Goal: Task Accomplishment & Management: Use online tool/utility

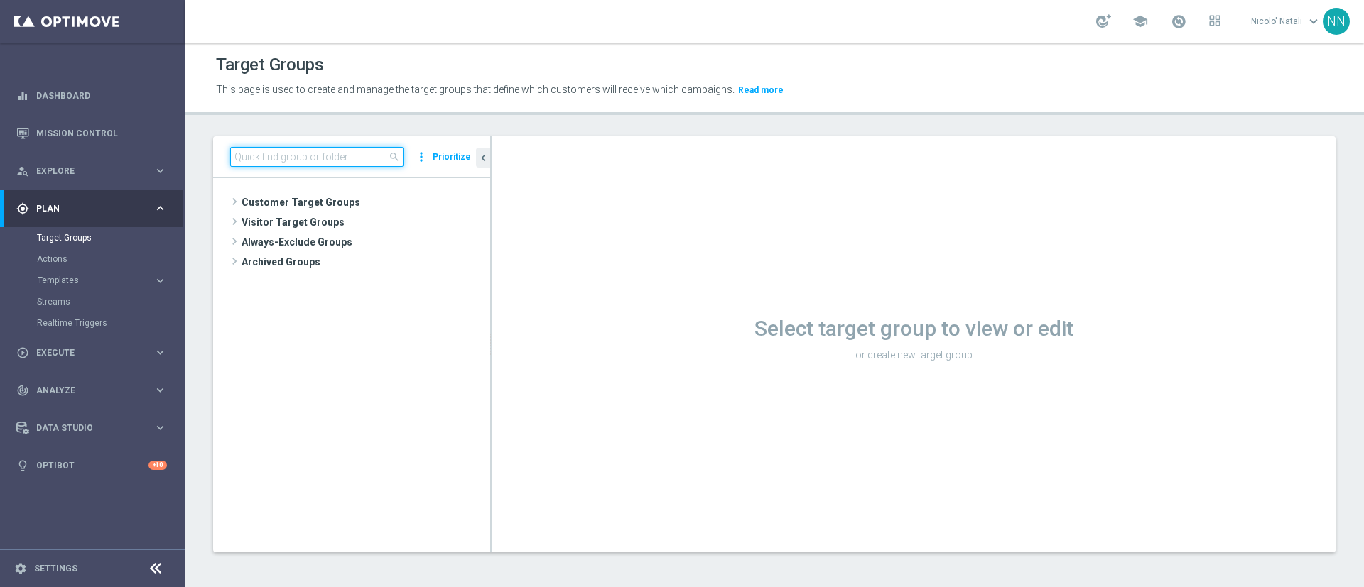
click at [278, 158] on input at bounding box center [316, 157] width 173 height 20
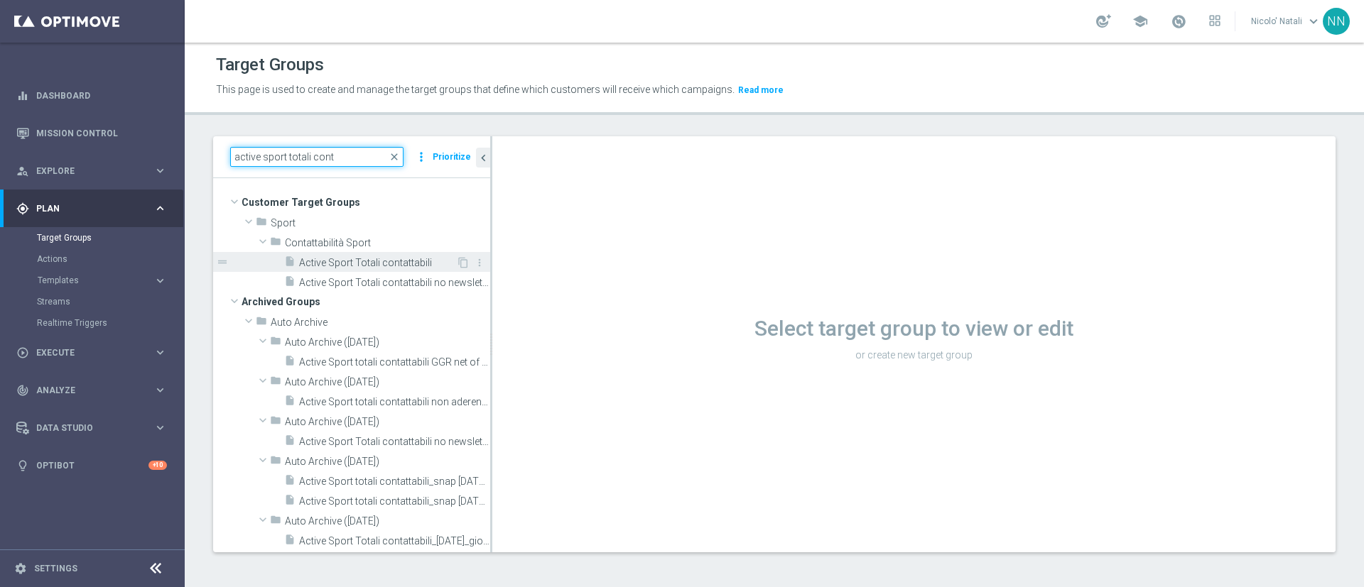
type input "active sport totali cont"
click at [340, 254] on div "insert_drive_file Active Sport Totali contattabili" at bounding box center [370, 262] width 172 height 20
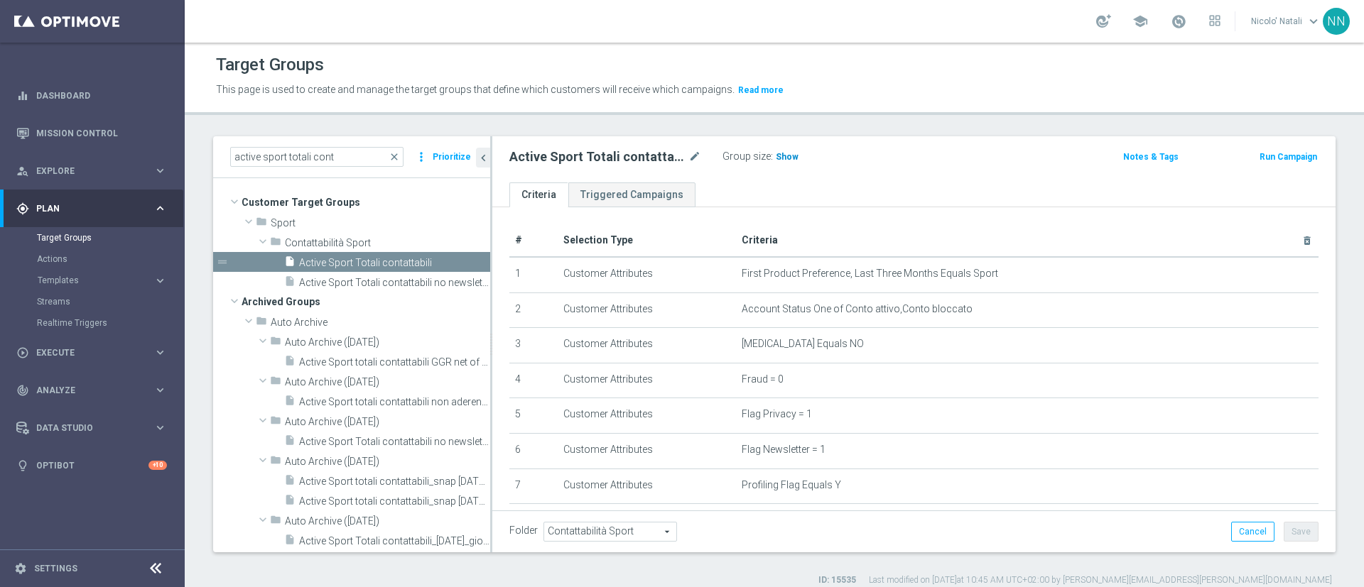
click at [776, 159] on span "Show" at bounding box center [787, 157] width 23 height 10
click at [793, 158] on span "81,276" at bounding box center [791, 158] width 30 height 13
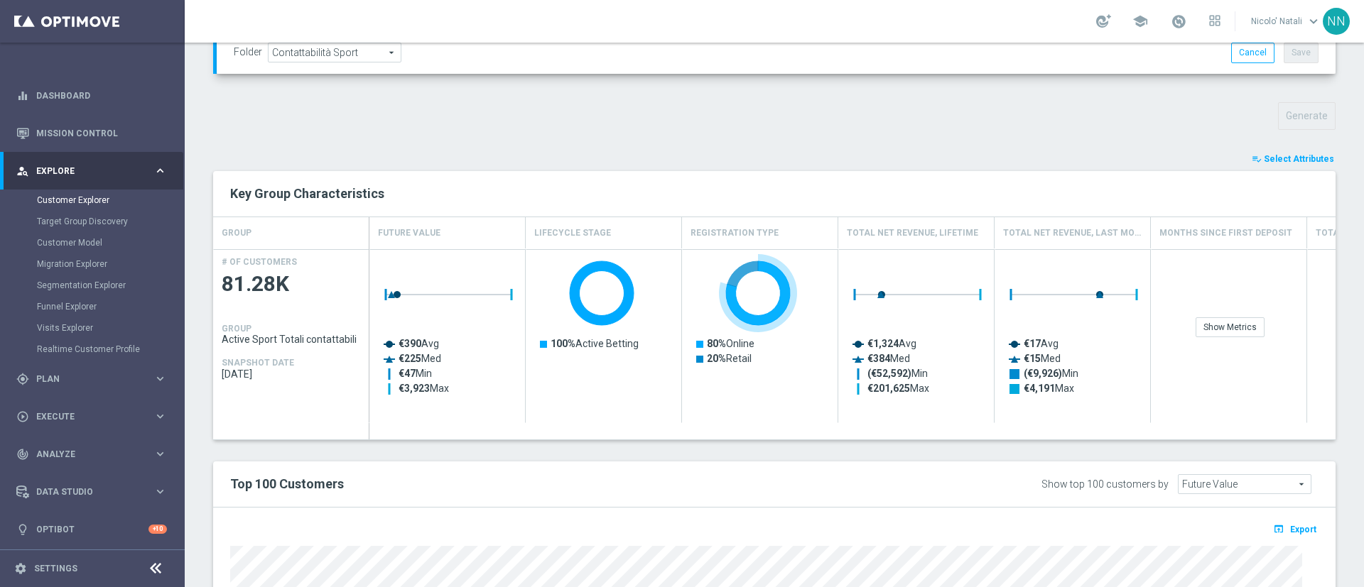
scroll to position [456, 0]
click at [1264, 158] on span "Select Attributes" at bounding box center [1299, 158] width 70 height 10
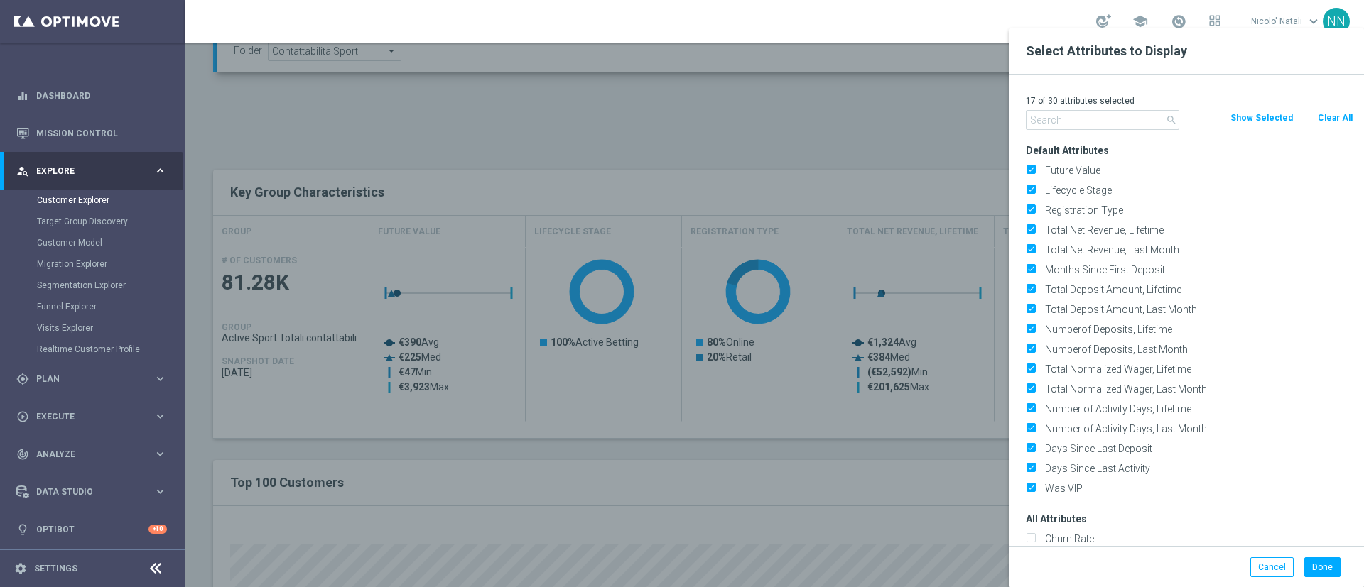
click at [1315, 122] on div "Clear All" at bounding box center [1334, 118] width 58 height 16
click at [1331, 121] on button "Clear All" at bounding box center [1335, 118] width 38 height 16
checkbox input "false"
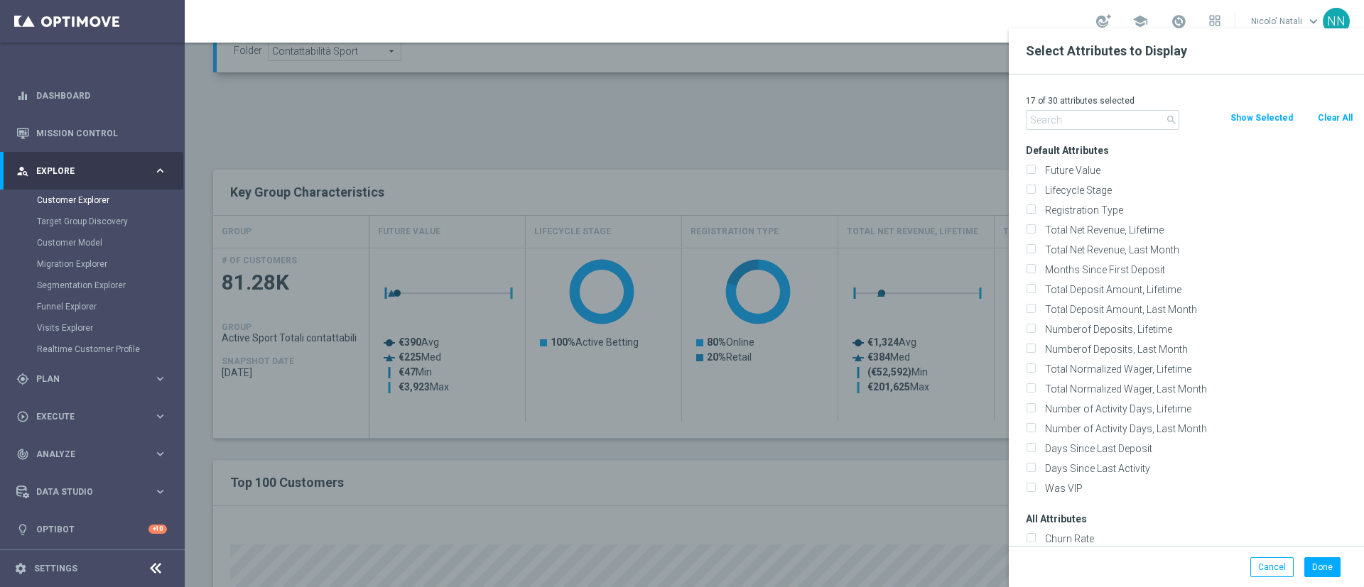
checkbox input "false"
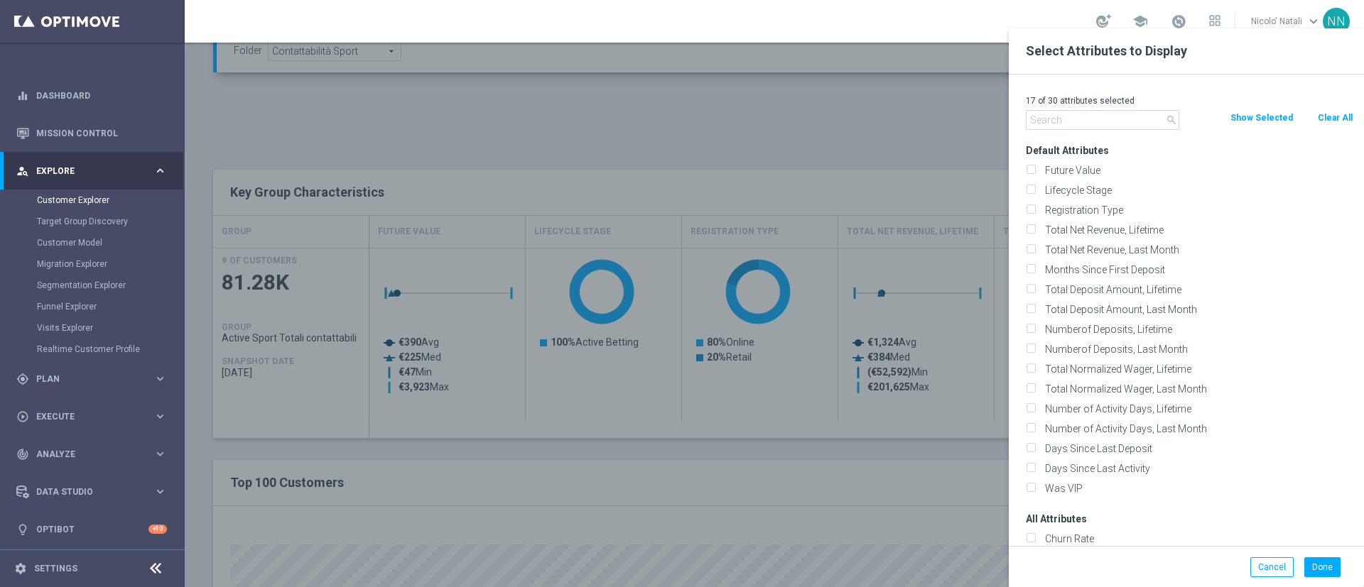
checkbox input "false"
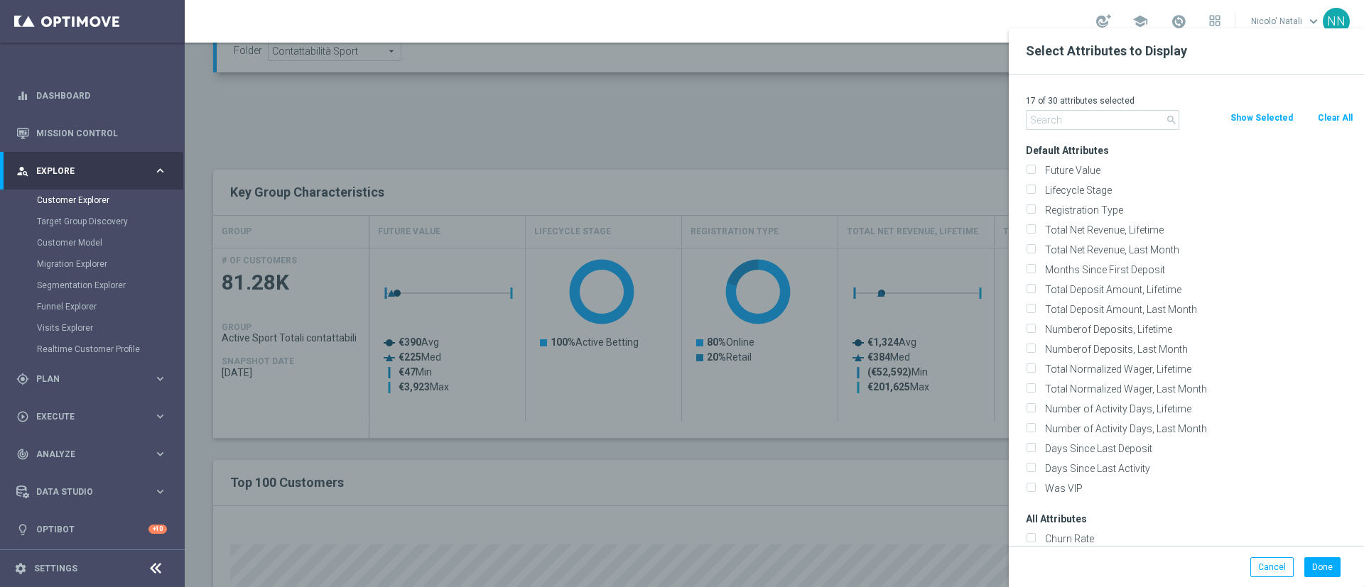
checkbox input "false"
click at [1124, 112] on input "text" at bounding box center [1102, 120] width 153 height 20
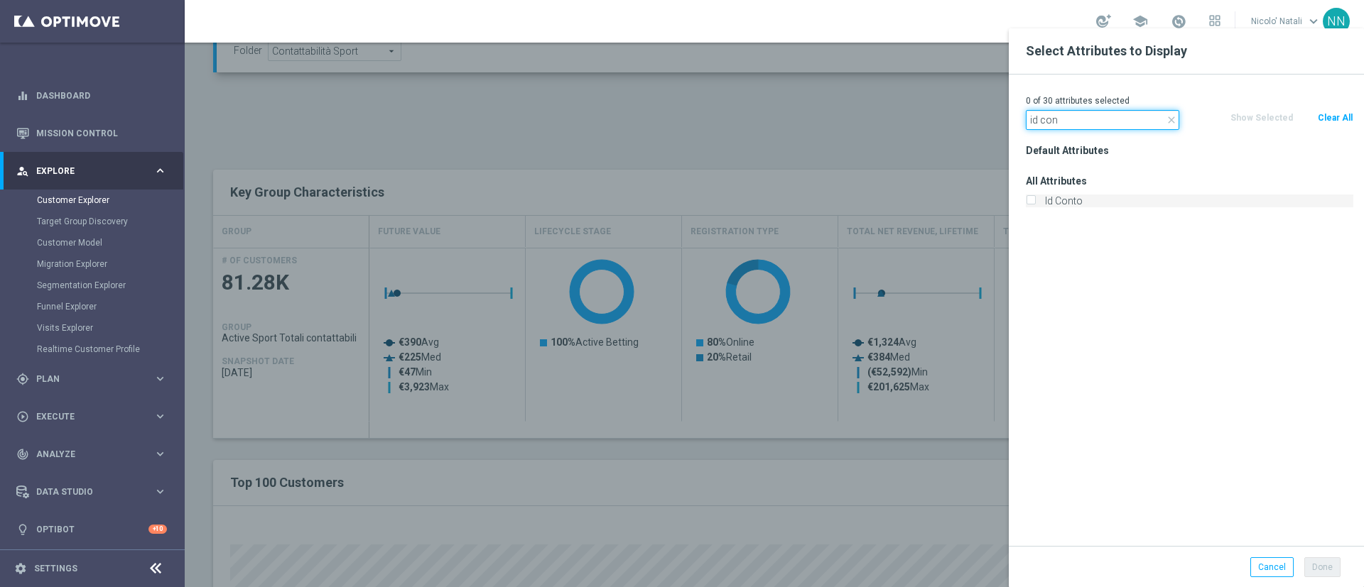
type input "id con"
click at [1090, 196] on label "Id Conto" at bounding box center [1196, 201] width 313 height 13
click at [1035, 198] on input "Id Conto" at bounding box center [1030, 202] width 9 height 9
checkbox input "true"
click at [1330, 567] on button "Done" at bounding box center [1322, 568] width 36 height 20
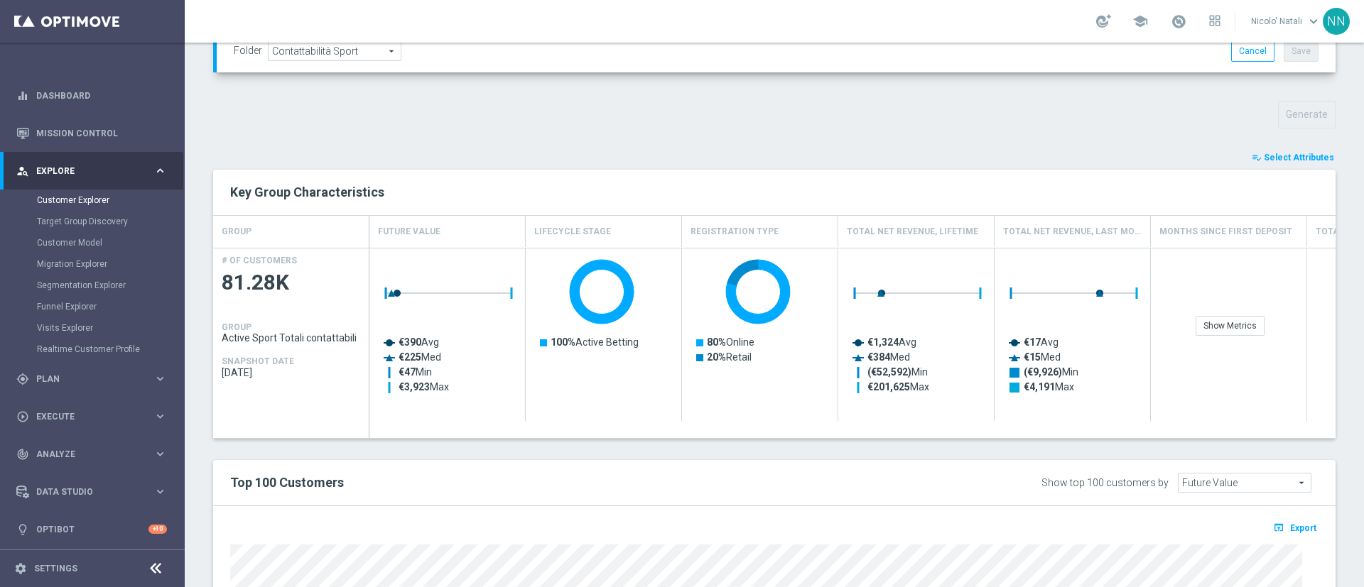
type input "Search"
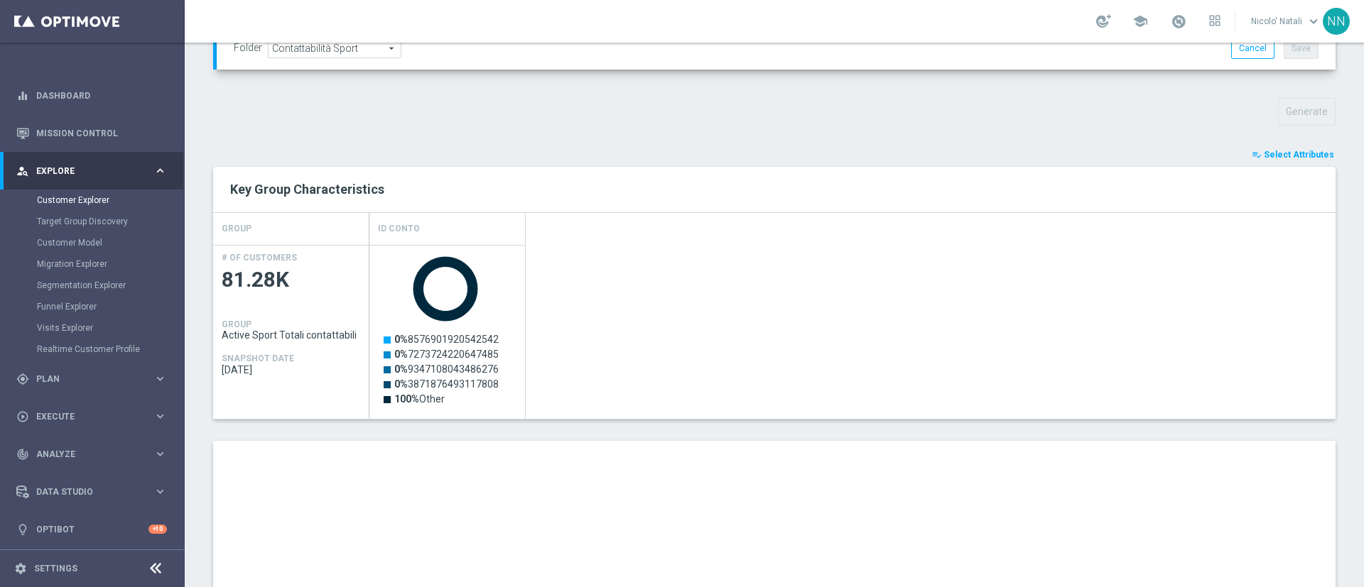
scroll to position [462, 0]
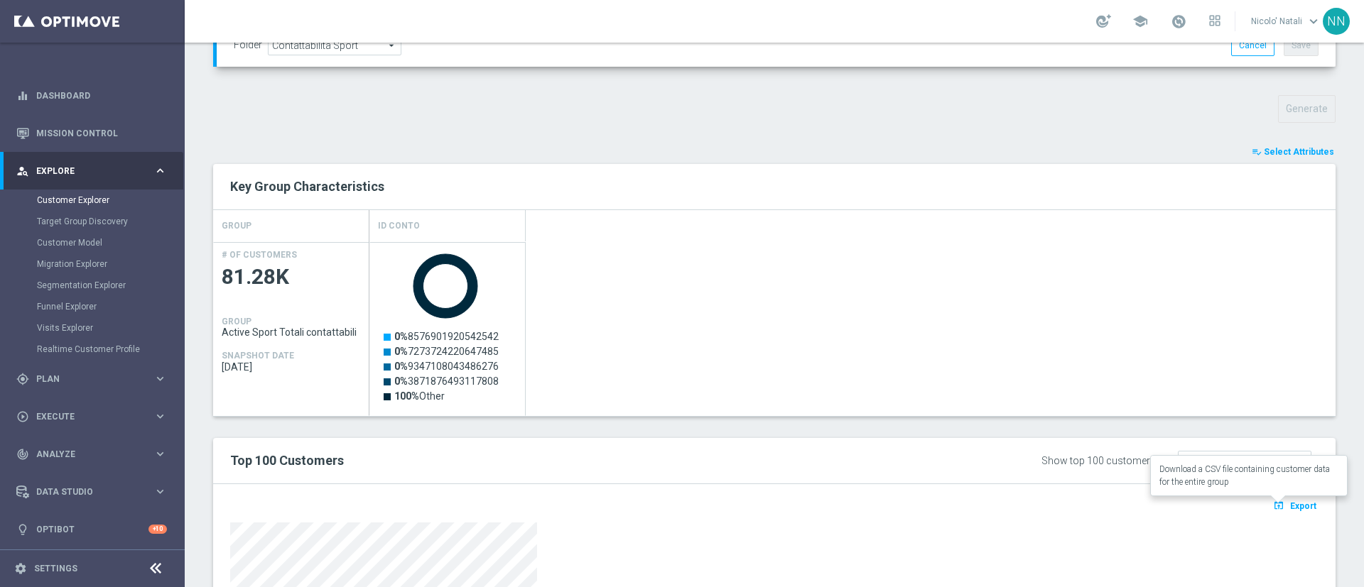
click at [1291, 504] on span "Export" at bounding box center [1303, 506] width 26 height 10
